Goal: Find specific page/section: Find specific page/section

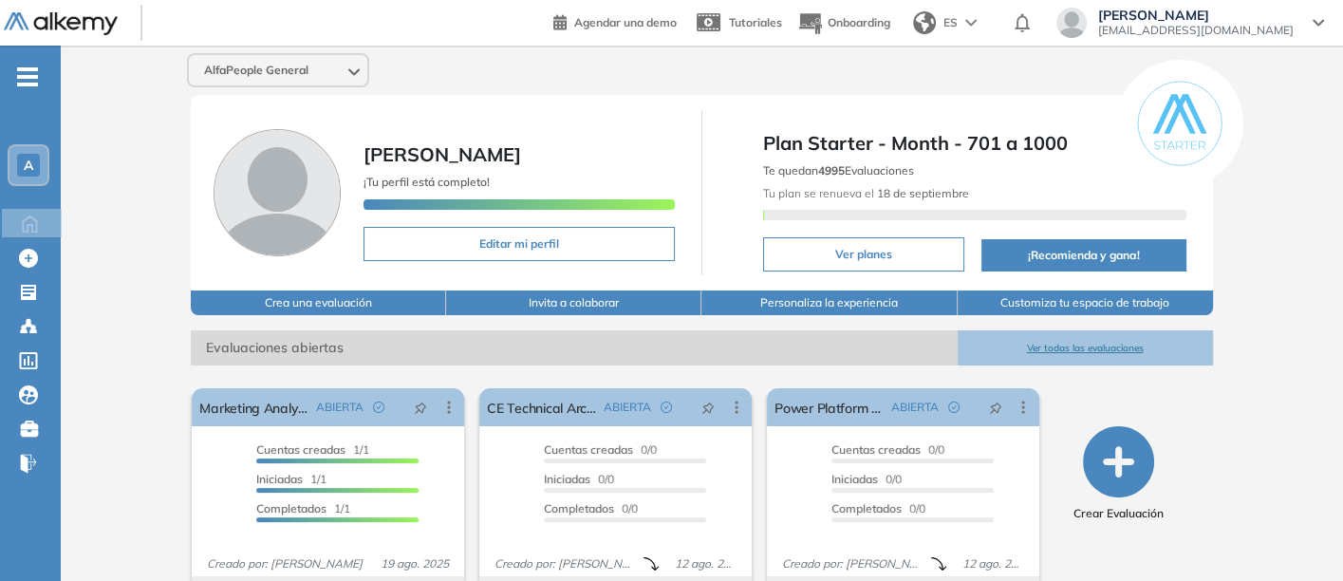
click at [1076, 338] on button "Ver todas las evaluaciones" at bounding box center [1085, 347] width 255 height 35
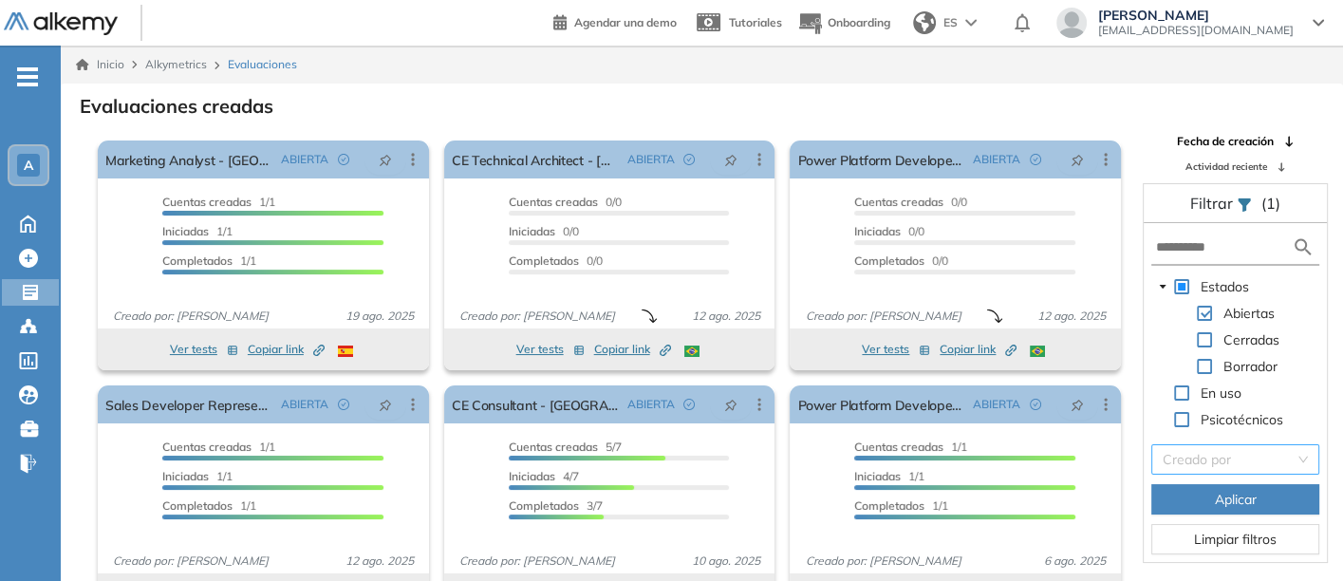
click at [1229, 457] on input "search" at bounding box center [1229, 459] width 132 height 28
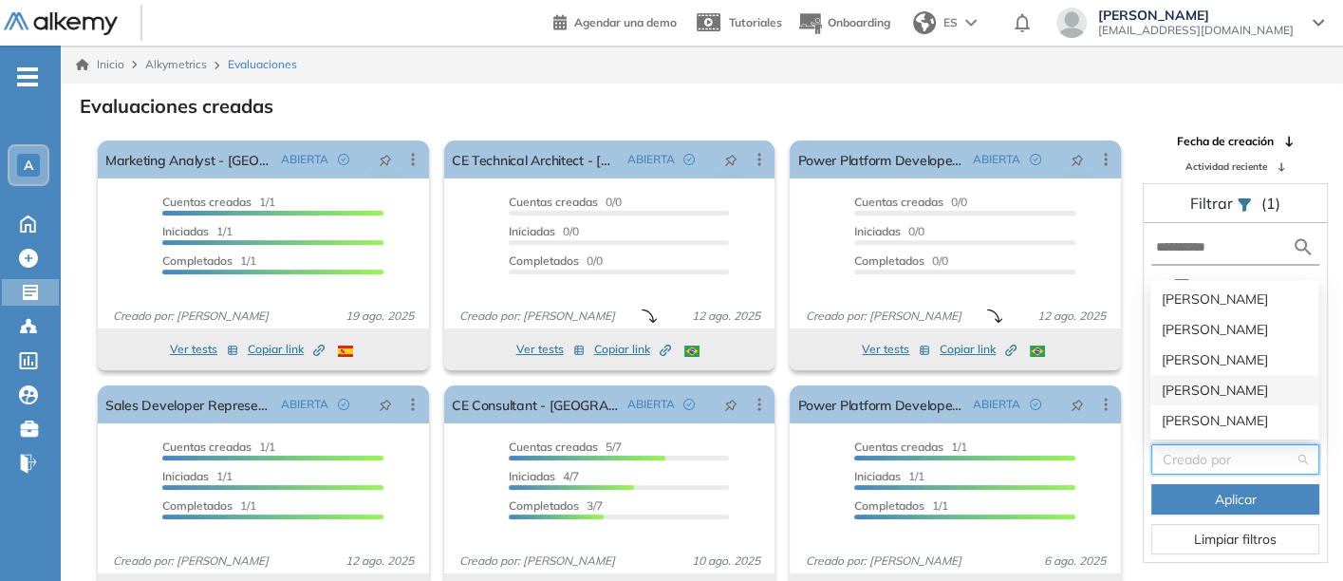
click at [1188, 389] on div "Lizeth Cristina Sichaca Guzman" at bounding box center [1234, 390] width 145 height 21
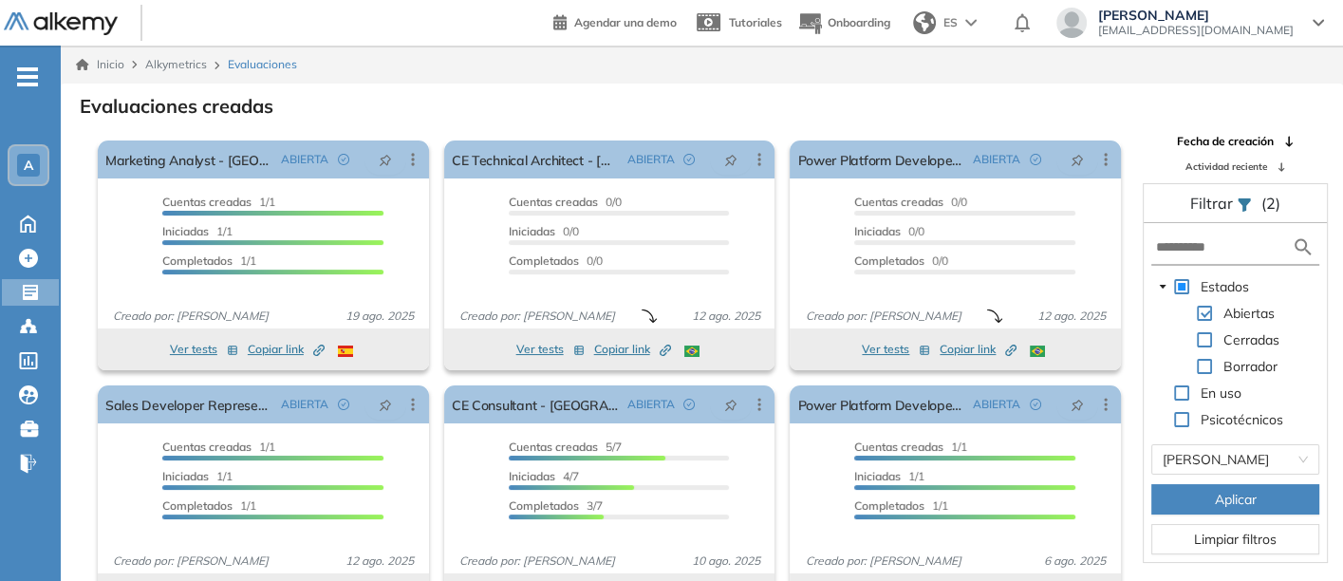
click at [1207, 495] on button "Aplicar" at bounding box center [1235, 499] width 168 height 30
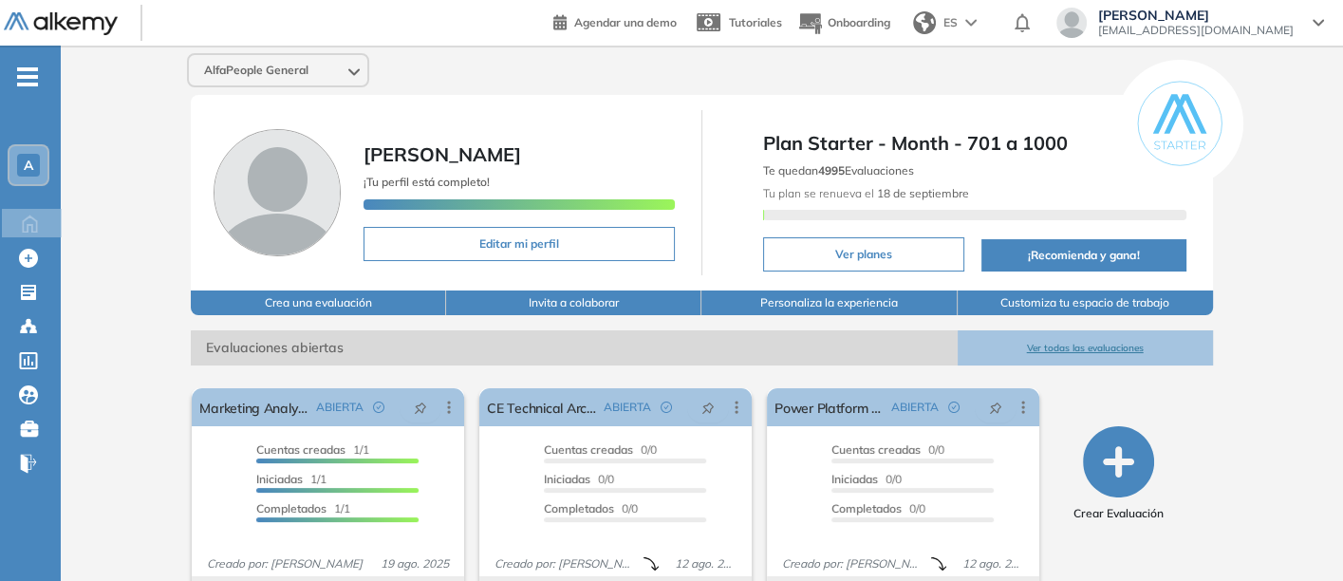
click at [24, 159] on span "A" at bounding box center [28, 165] width 9 height 15
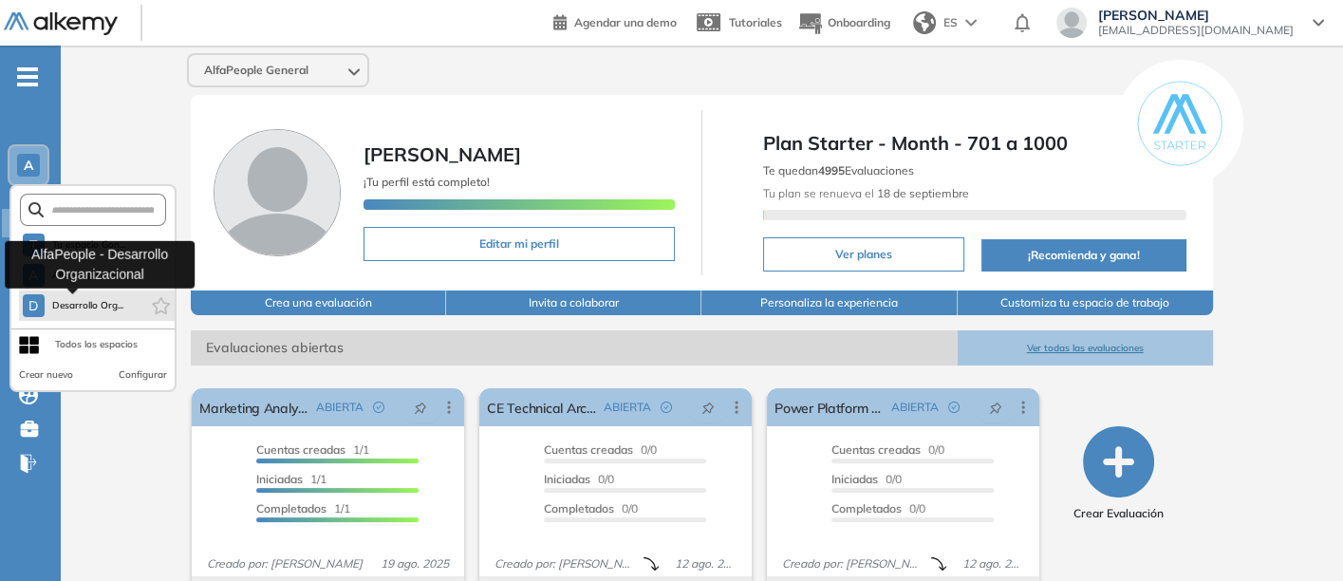
click at [66, 295] on button "D Desarrollo Org..." at bounding box center [74, 305] width 102 height 23
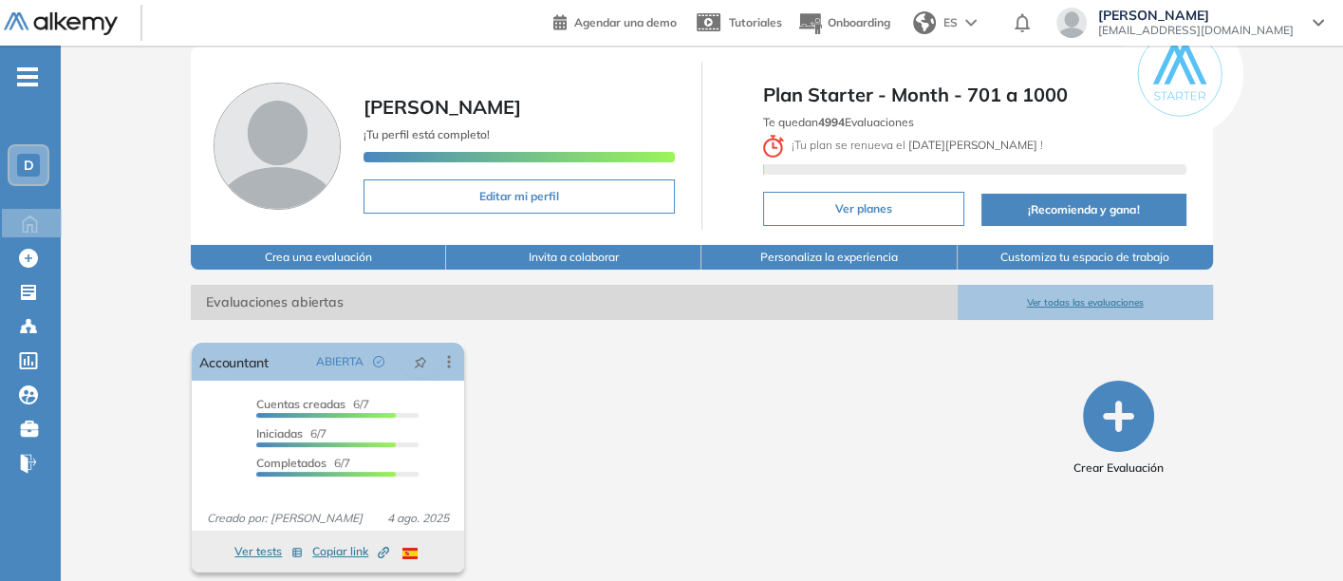
scroll to position [74, 0]
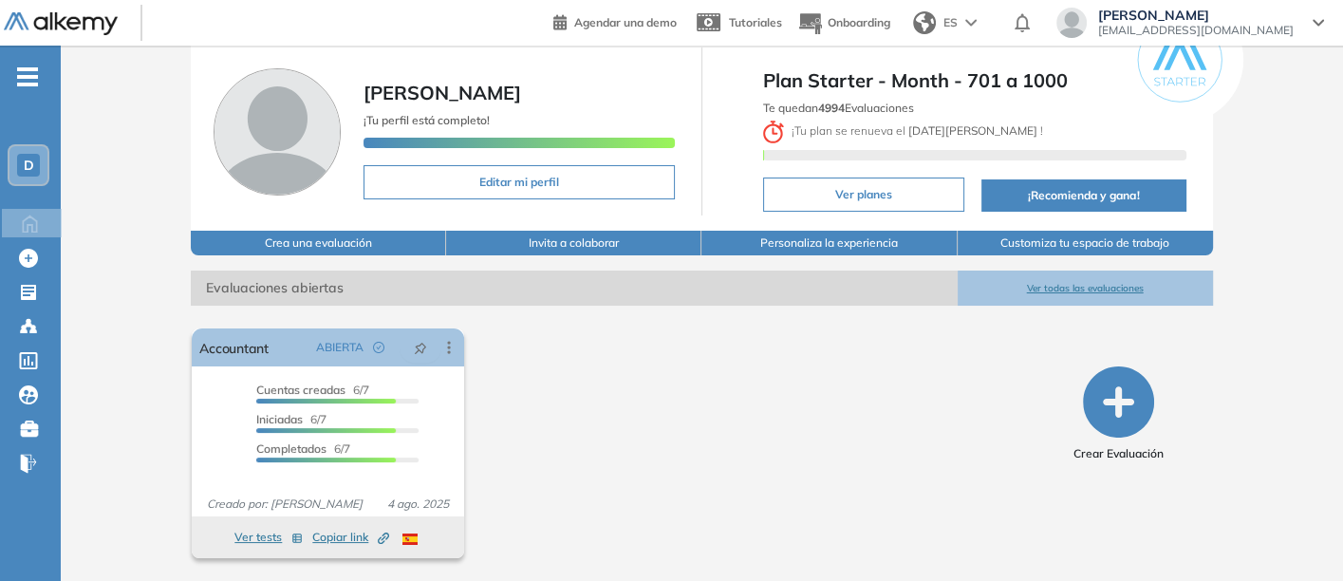
click at [1048, 283] on button "Ver todas las evaluaciones" at bounding box center [1085, 288] width 255 height 35
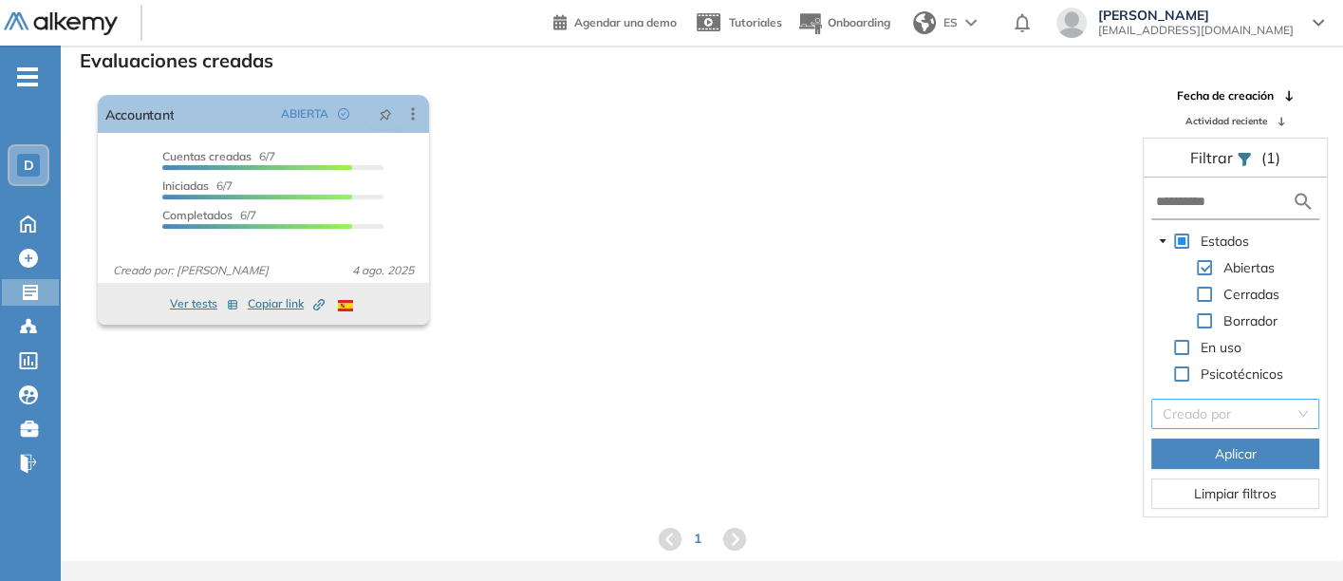
click at [1205, 408] on input "search" at bounding box center [1229, 414] width 132 height 28
click at [951, 411] on div "El proctoring será activado ¡Importante!: Los usuarios que ya realizaron la eva…" at bounding box center [702, 302] width 1281 height 430
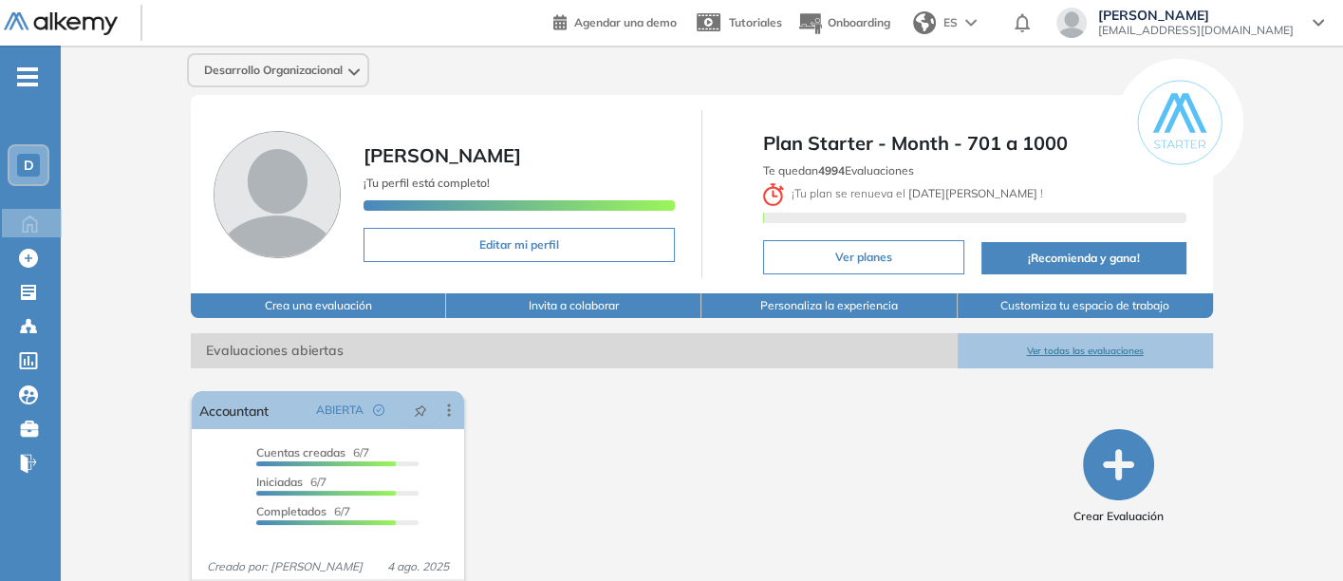
click at [28, 162] on span "D" at bounding box center [29, 165] width 10 height 15
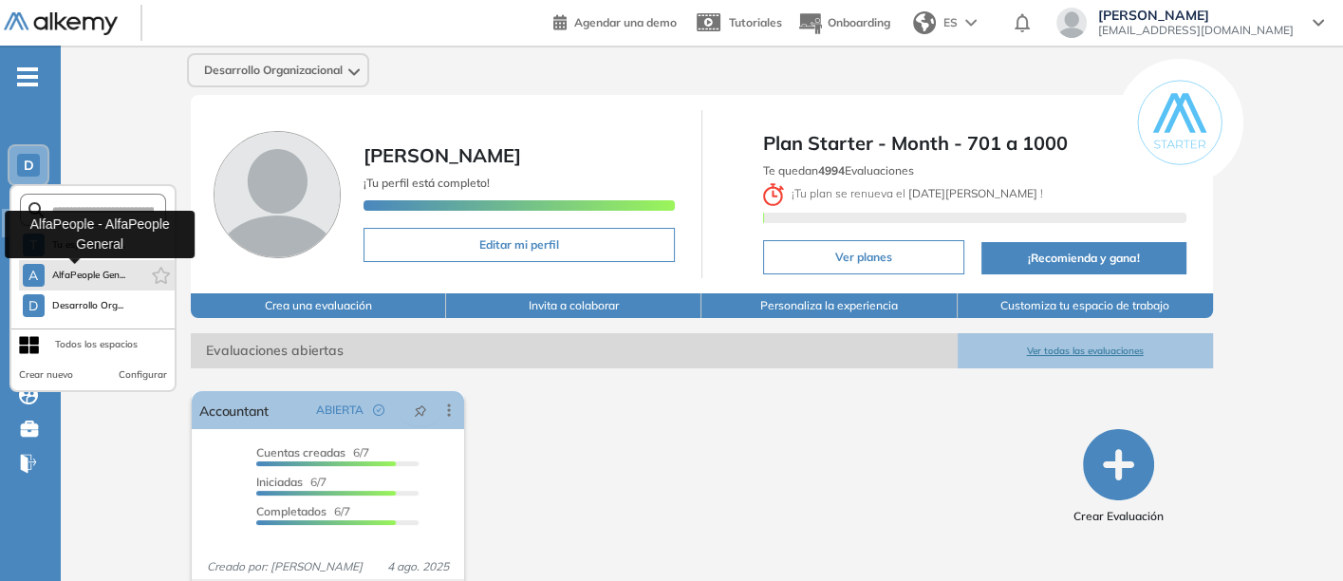
click at [67, 275] on span "AlfaPeople Gen..." at bounding box center [89, 275] width 74 height 15
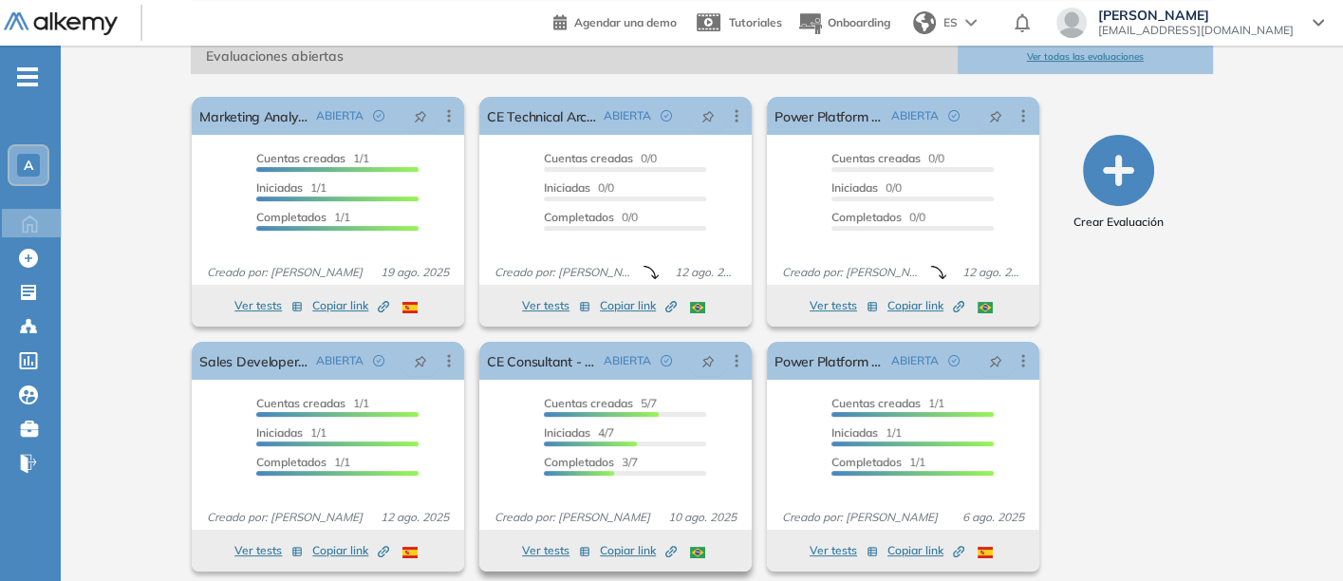
scroll to position [302, 0]
